Goal: Information Seeking & Learning: Learn about a topic

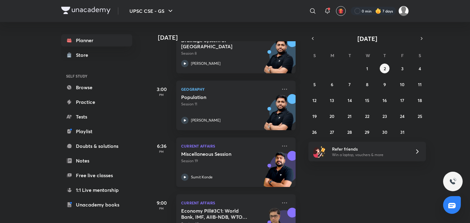
scroll to position [92, 0]
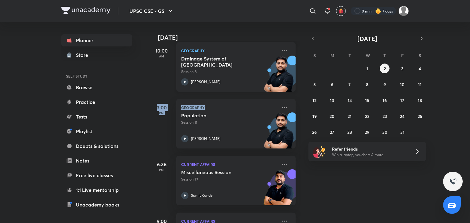
drag, startPoint x: 295, startPoint y: 129, endPoint x: 287, endPoint y: 87, distance: 42.3
click at [287, 87] on div "Today Good morning, SP You have 5 events today 7:00 AM History Events from 1939…" at bounding box center [224, 122] width 151 height 201
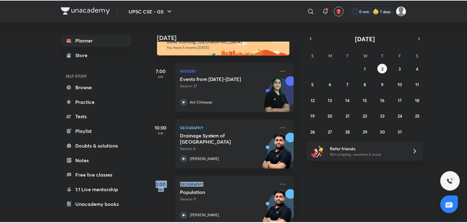
scroll to position [0, 0]
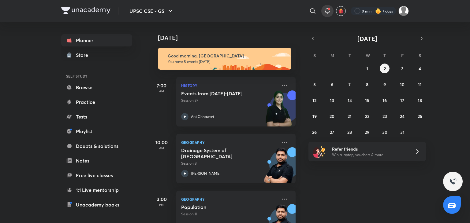
click at [328, 10] on icon at bounding box center [327, 10] width 7 height 7
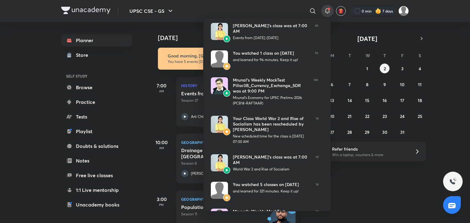
click at [170, 9] on div at bounding box center [235, 111] width 470 height 223
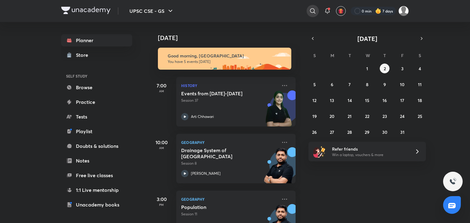
click at [311, 13] on icon at bounding box center [312, 10] width 5 height 5
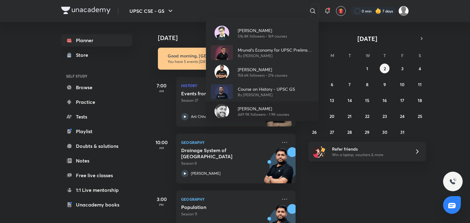
click at [252, 109] on p "[PERSON_NAME]" at bounding box center [263, 108] width 51 height 6
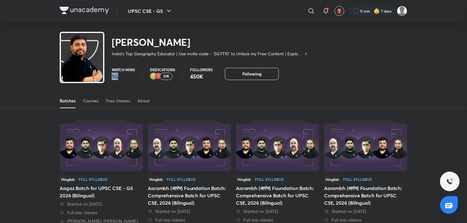
drag, startPoint x: 119, startPoint y: 74, endPoint x: 108, endPoint y: 78, distance: 11.4
click at [108, 78] on div "Watch mins 1G Dedications 31K Followers 450K Following Following Following" at bounding box center [233, 71] width 347 height 18
click at [108, 80] on div "Watch mins 1G Dedications 31K Followers 450K Following Following Following" at bounding box center [233, 71] width 347 height 18
drag, startPoint x: 117, startPoint y: 74, endPoint x: 130, endPoint y: 76, distance: 13.1
click at [129, 76] on p "1G" at bounding box center [123, 76] width 23 height 7
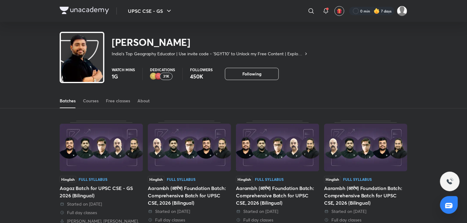
click at [128, 70] on p "Watch mins" at bounding box center [123, 70] width 23 height 4
click at [127, 75] on div "Watch mins 1G" at bounding box center [123, 74] width 23 height 12
click at [128, 75] on p "1G" at bounding box center [123, 76] width 23 height 7
click at [124, 77] on p "1G" at bounding box center [123, 76] width 23 height 7
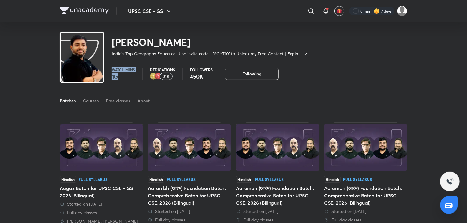
drag, startPoint x: 112, startPoint y: 69, endPoint x: 119, endPoint y: 75, distance: 8.9
click at [119, 75] on div "Watch mins 1G" at bounding box center [123, 74] width 23 height 12
click at [119, 75] on p "1G" at bounding box center [123, 76] width 23 height 7
click at [95, 101] on div "Courses" at bounding box center [91, 101] width 16 height 6
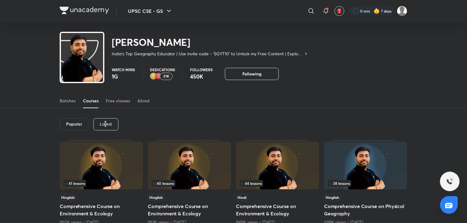
click at [105, 128] on div "Latest" at bounding box center [105, 124] width 25 height 12
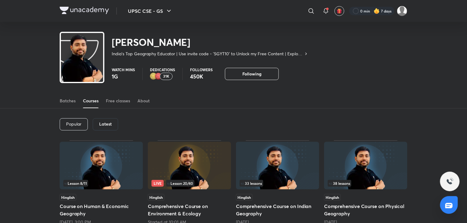
click at [110, 124] on h6 "Latest" at bounding box center [105, 124] width 13 height 5
click at [272, 176] on img at bounding box center [277, 166] width 83 height 48
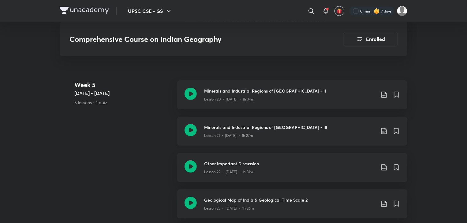
scroll to position [1231, 0]
click at [197, 118] on div "Minerals and Industrial Regions of India - III Lesson 21 • Sep 2 • 1h 27m" at bounding box center [292, 131] width 230 height 29
